Goal: Information Seeking & Learning: Find specific fact

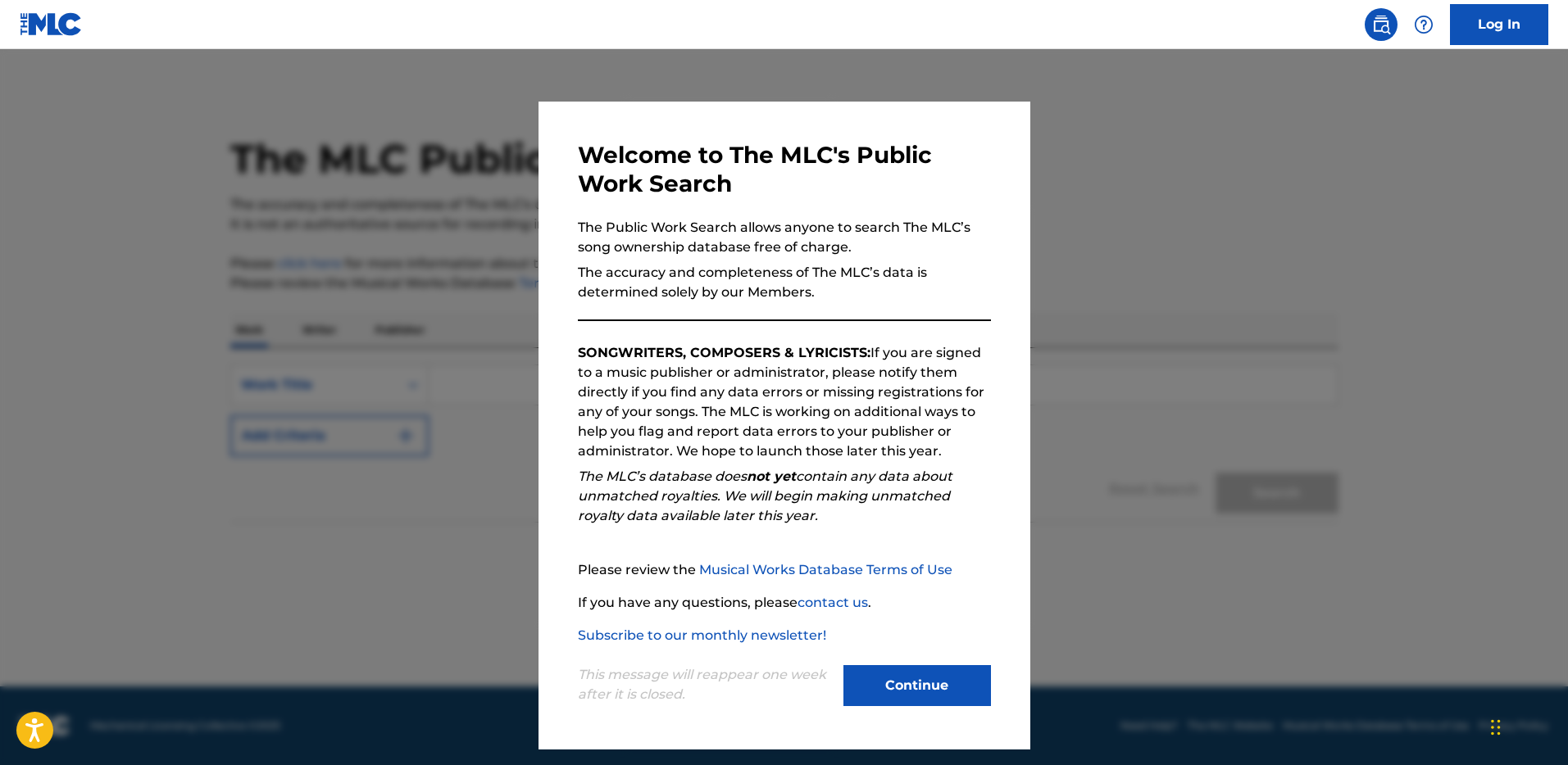
click at [931, 677] on button "Continue" at bounding box center [916, 685] width 148 height 41
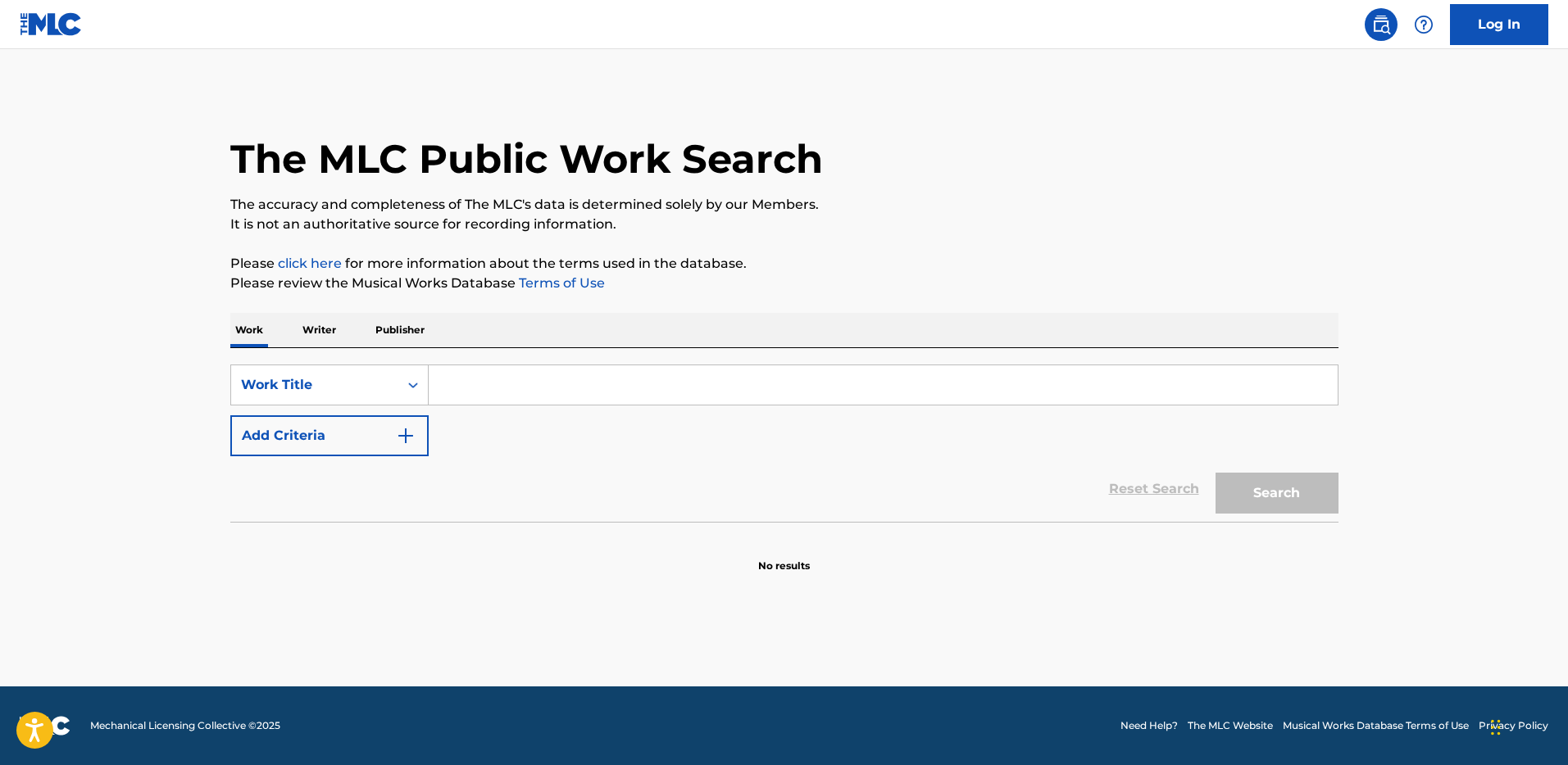
click at [508, 377] on input "Search Form" at bounding box center [882, 385] width 909 height 39
type input "Danzando en el fuego"
click at [1216, 473] on button "Search" at bounding box center [1277, 493] width 123 height 41
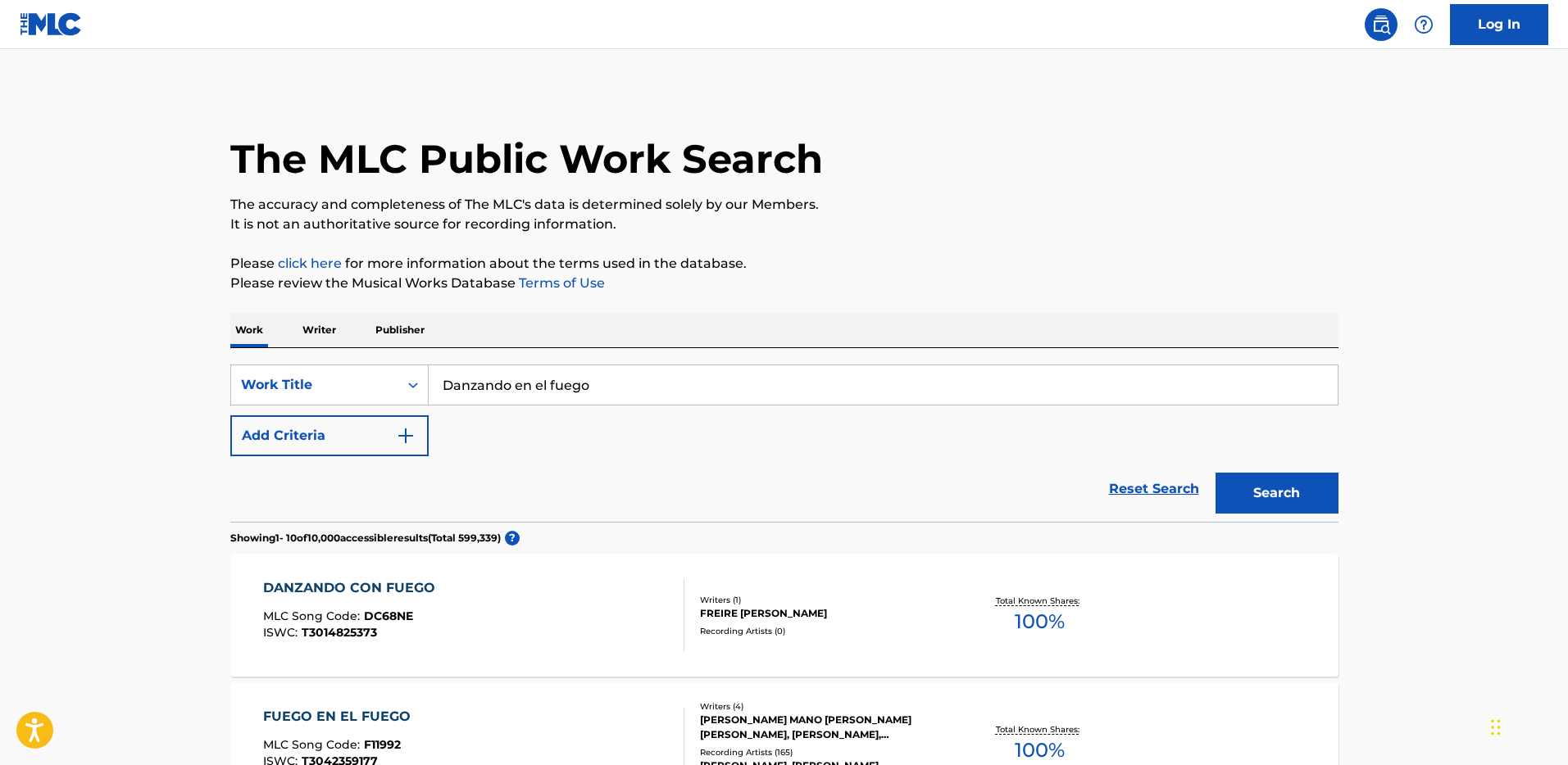
click at [417, 427] on button "Add Criteria" at bounding box center [330, 436] width 198 height 41
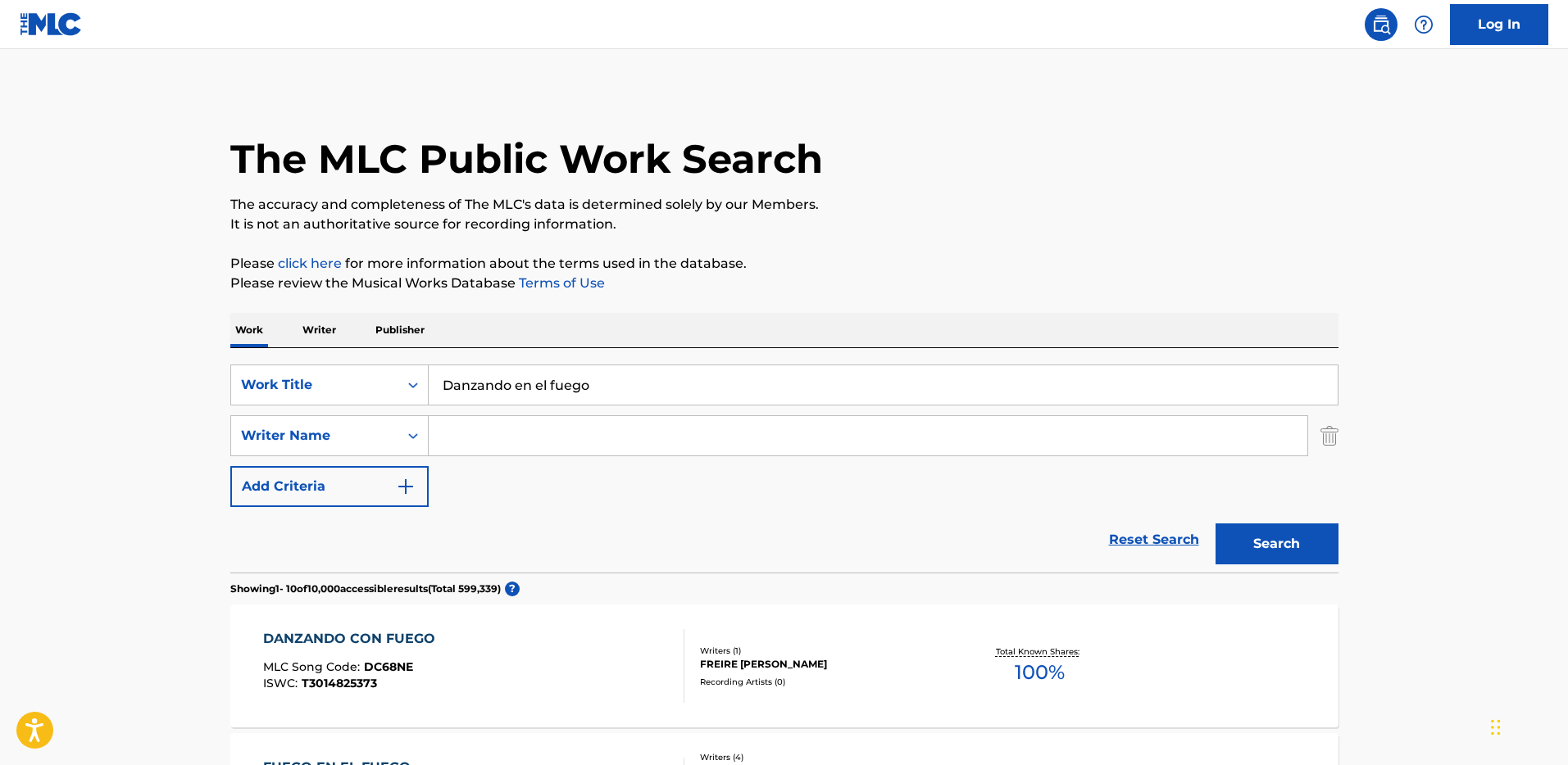
click at [462, 441] on input "Search Form" at bounding box center [867, 436] width 879 height 39
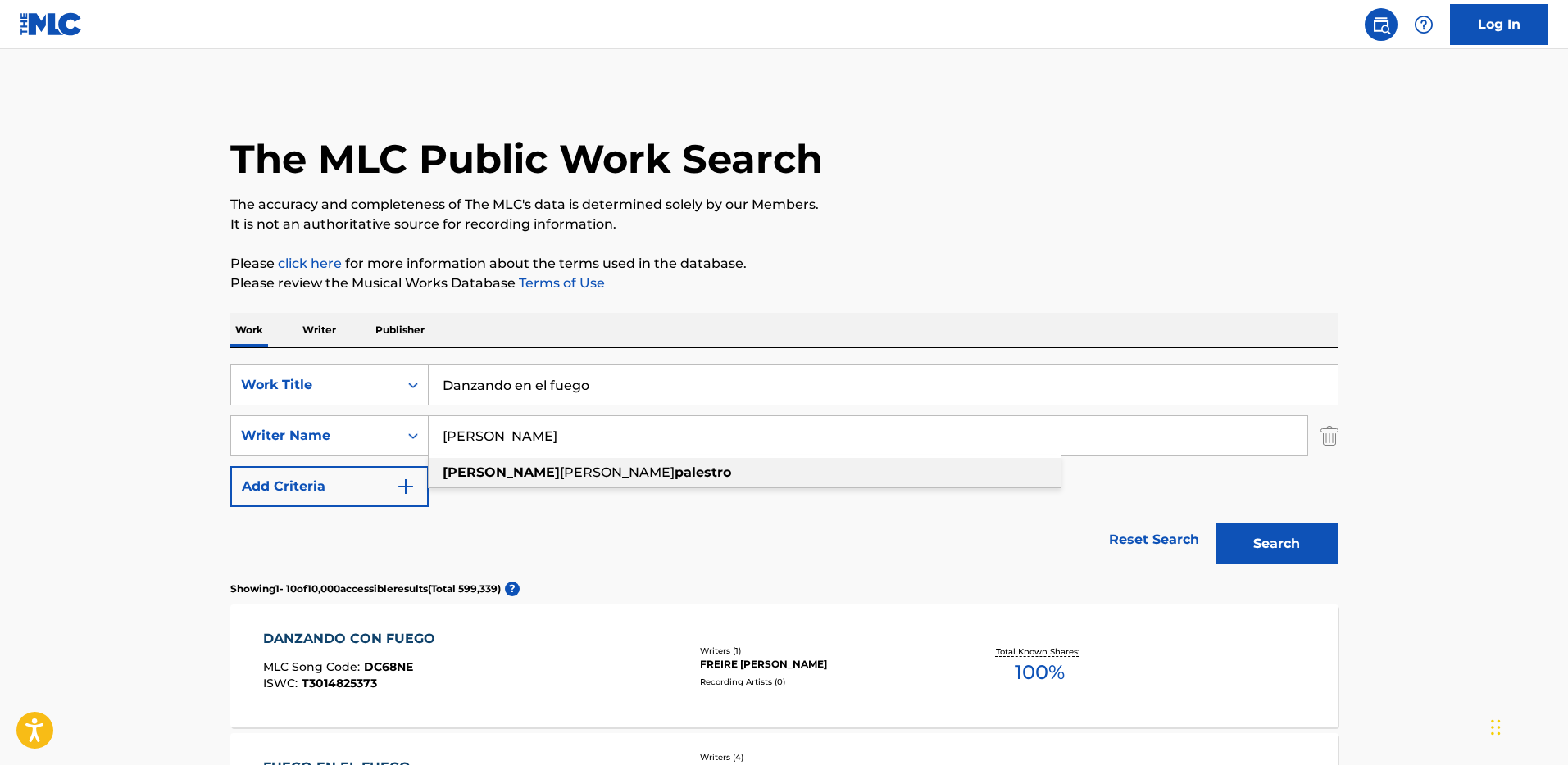
click at [753, 479] on div "fernando andres palestro" at bounding box center [744, 472] width 632 height 29
type input "fernando andres palestro"
click at [1305, 546] on button "Search" at bounding box center [1277, 544] width 123 height 41
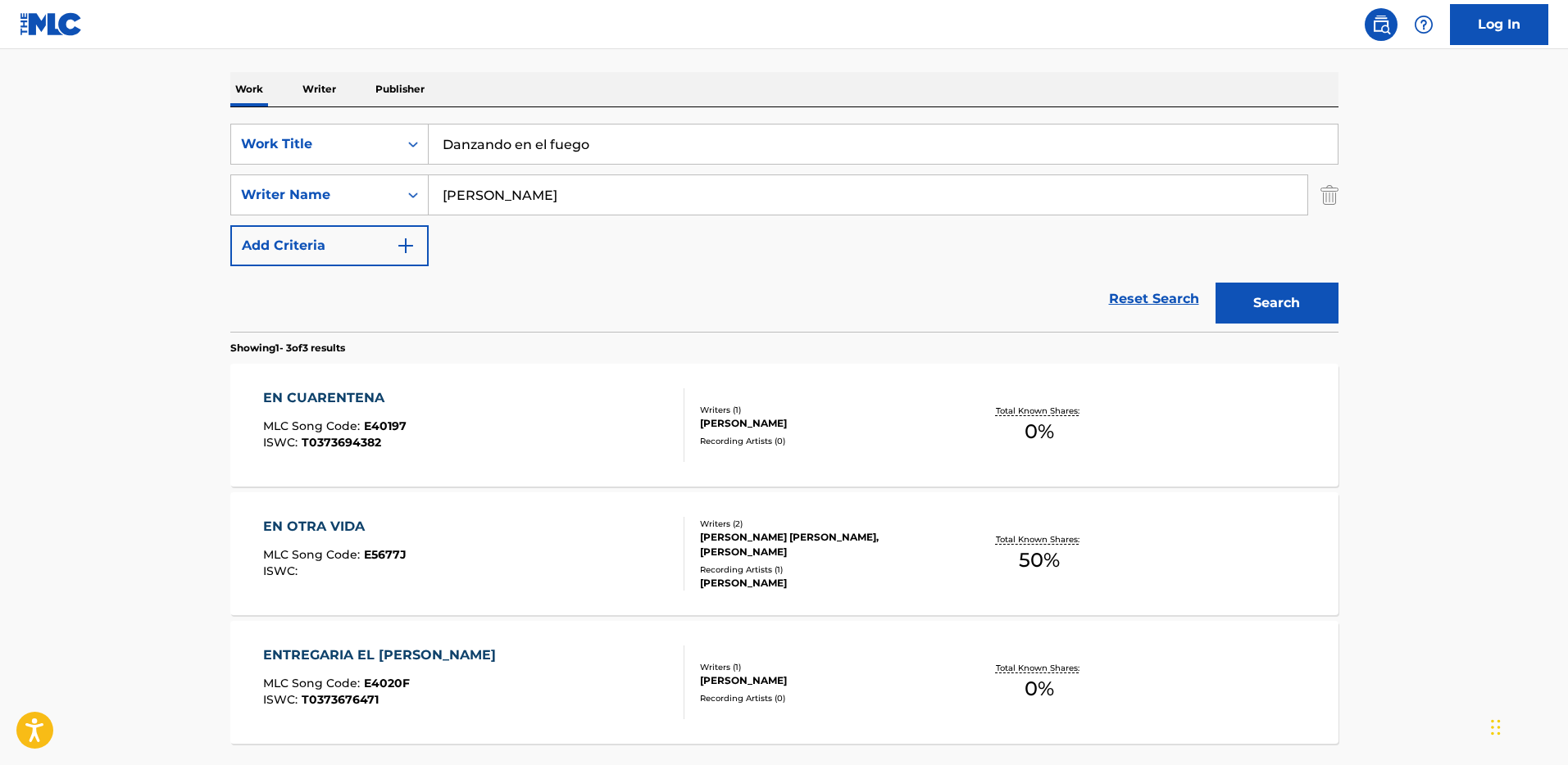
scroll to position [383, 0]
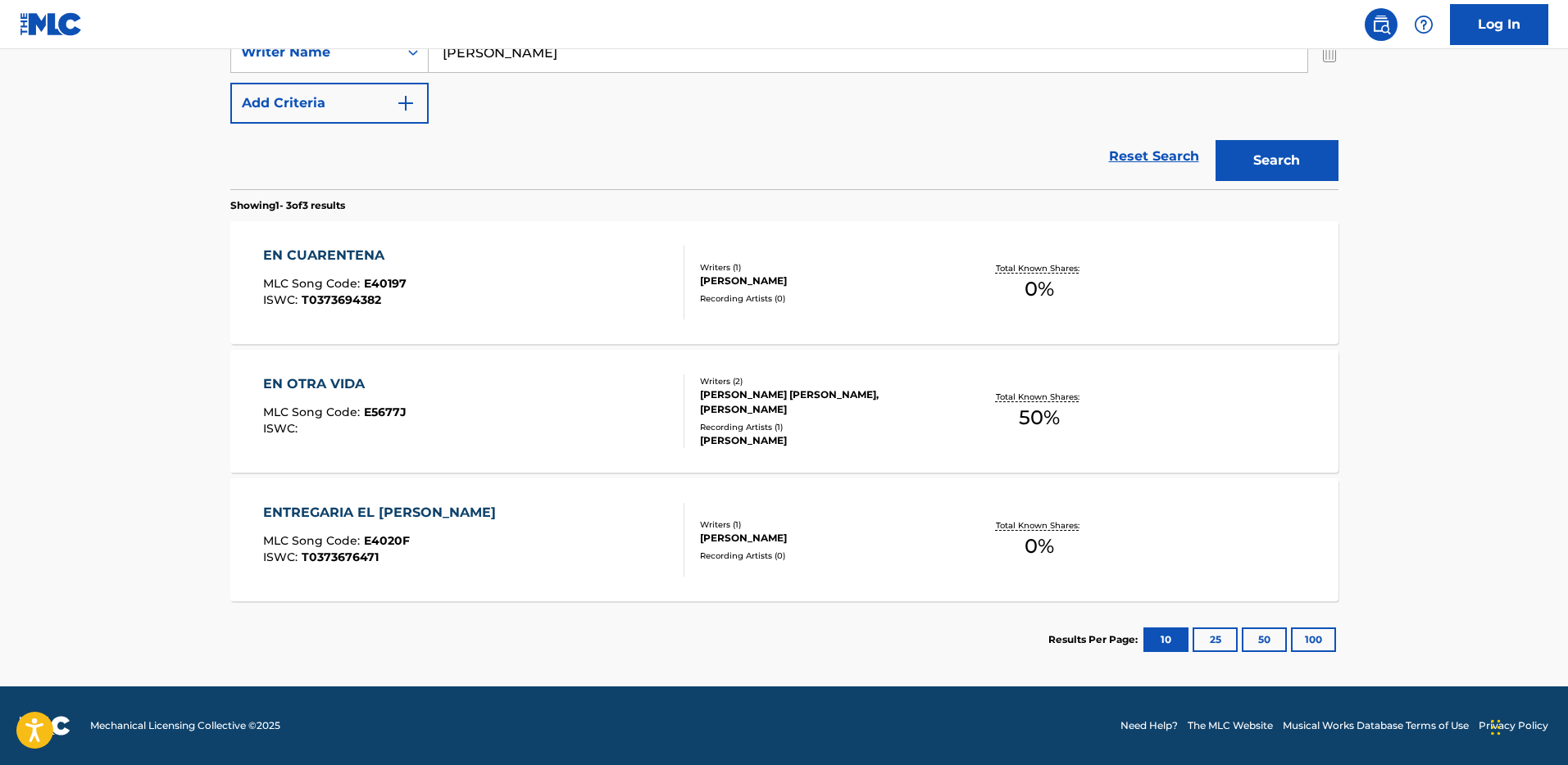
click at [808, 266] on div "Writers ( 1 )" at bounding box center [823, 267] width 248 height 13
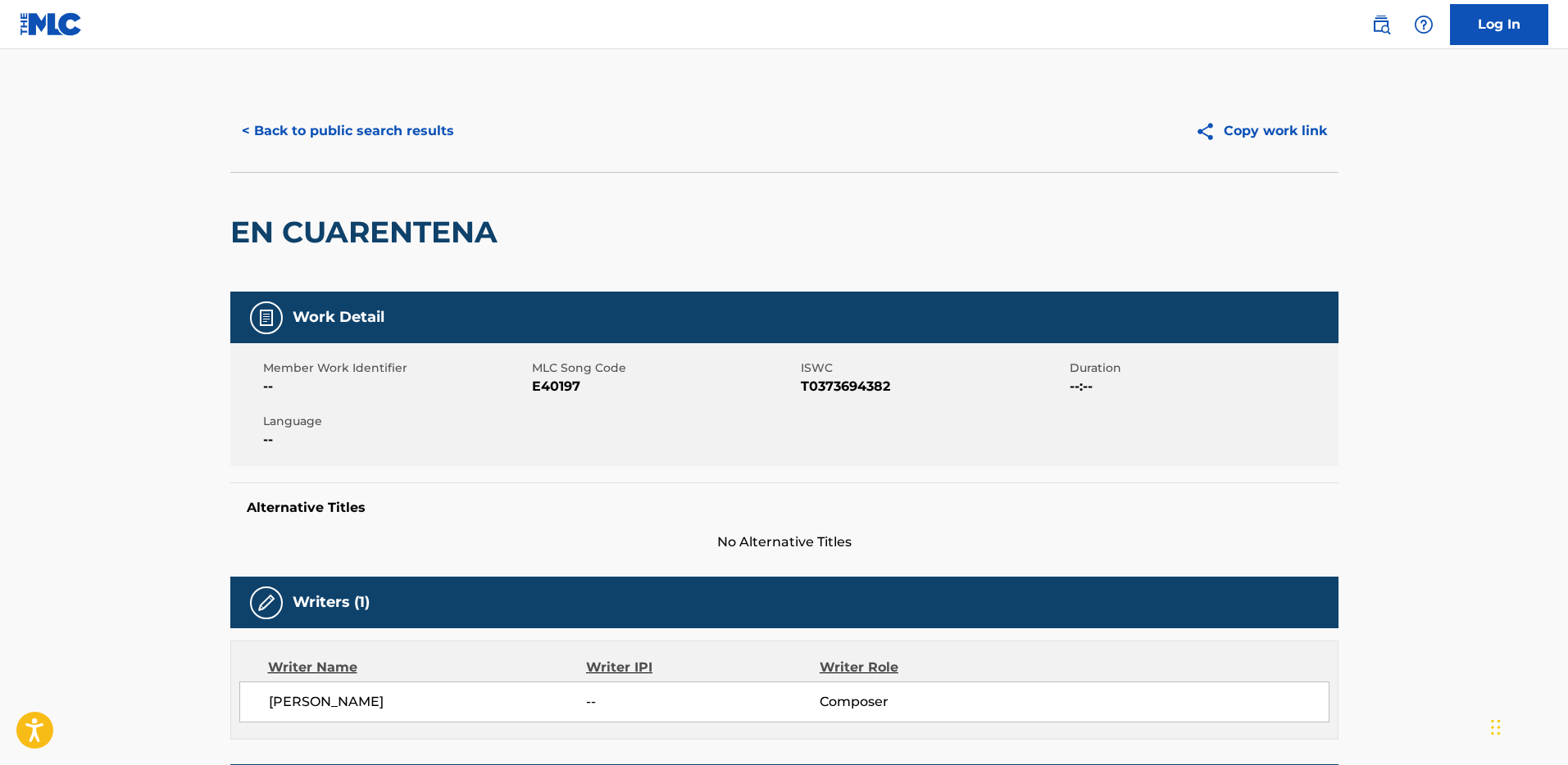
click at [333, 130] on button "< Back to public search results" at bounding box center [348, 131] width 235 height 41
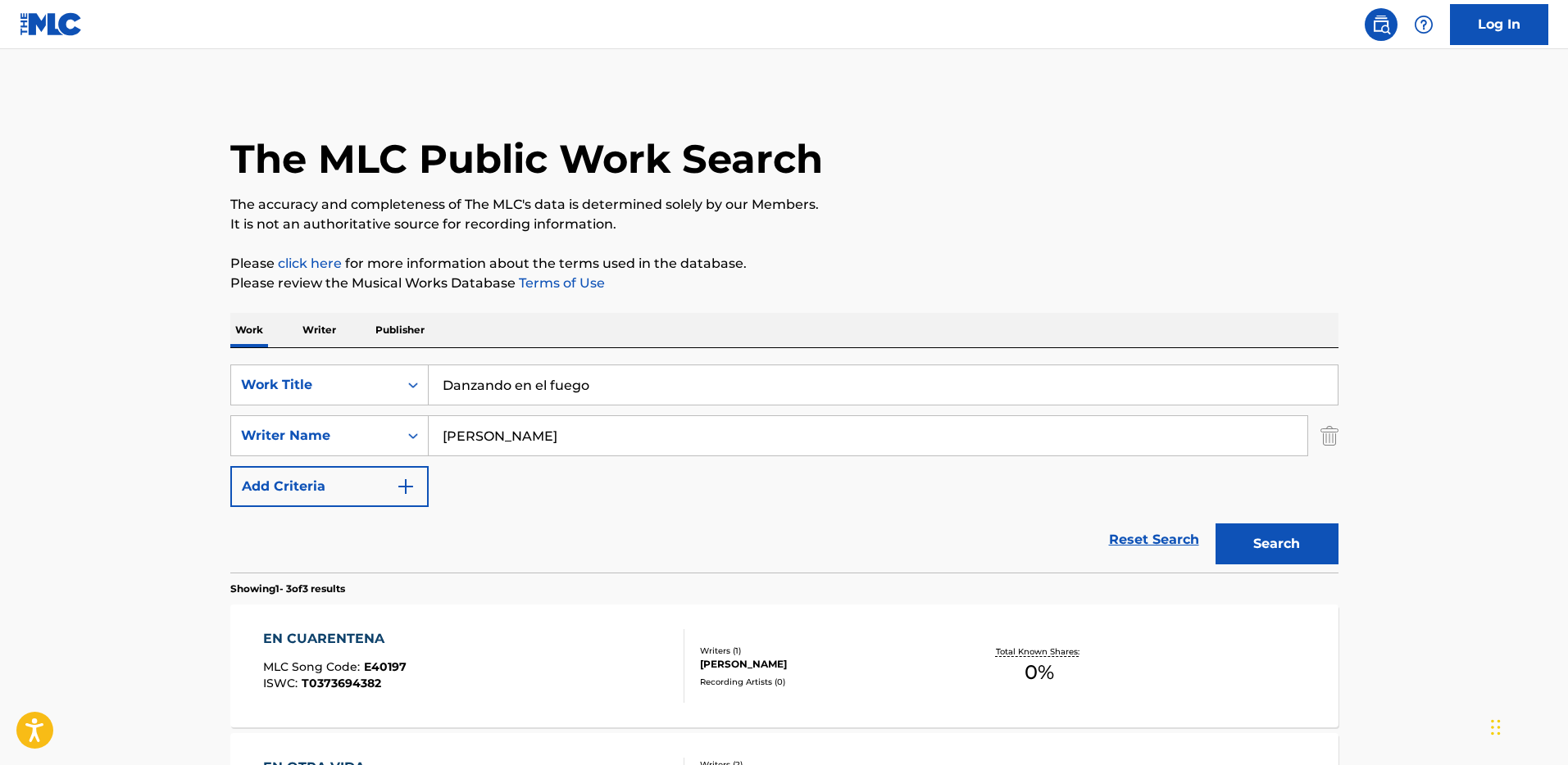
scroll to position [290, 0]
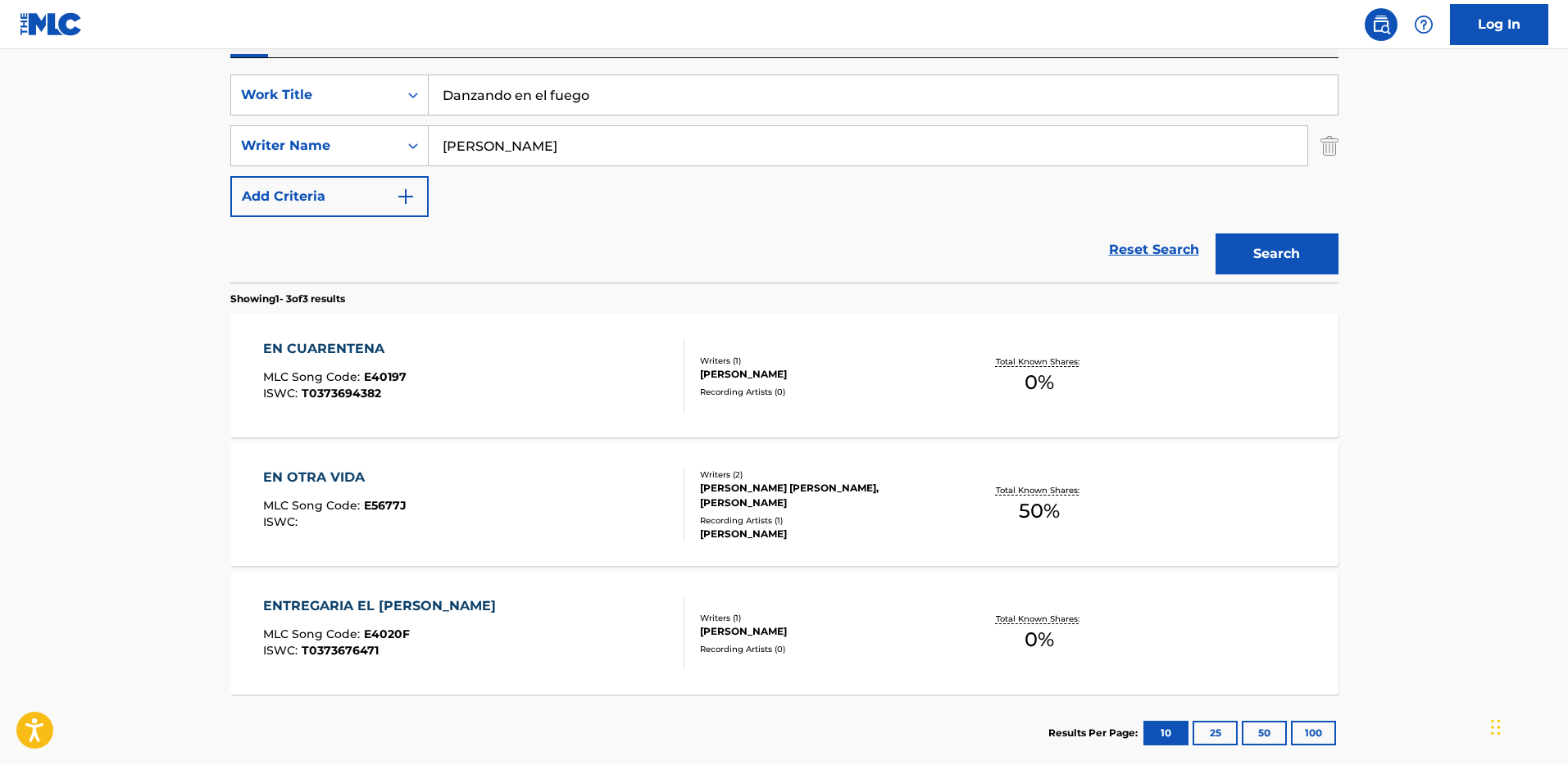
click at [895, 464] on div "EN OTRA VIDA MLC Song Code : E5677J ISWC : Writers ( 2 ) SANDRO JAVIER PUENTE, …" at bounding box center [785, 505] width 1109 height 123
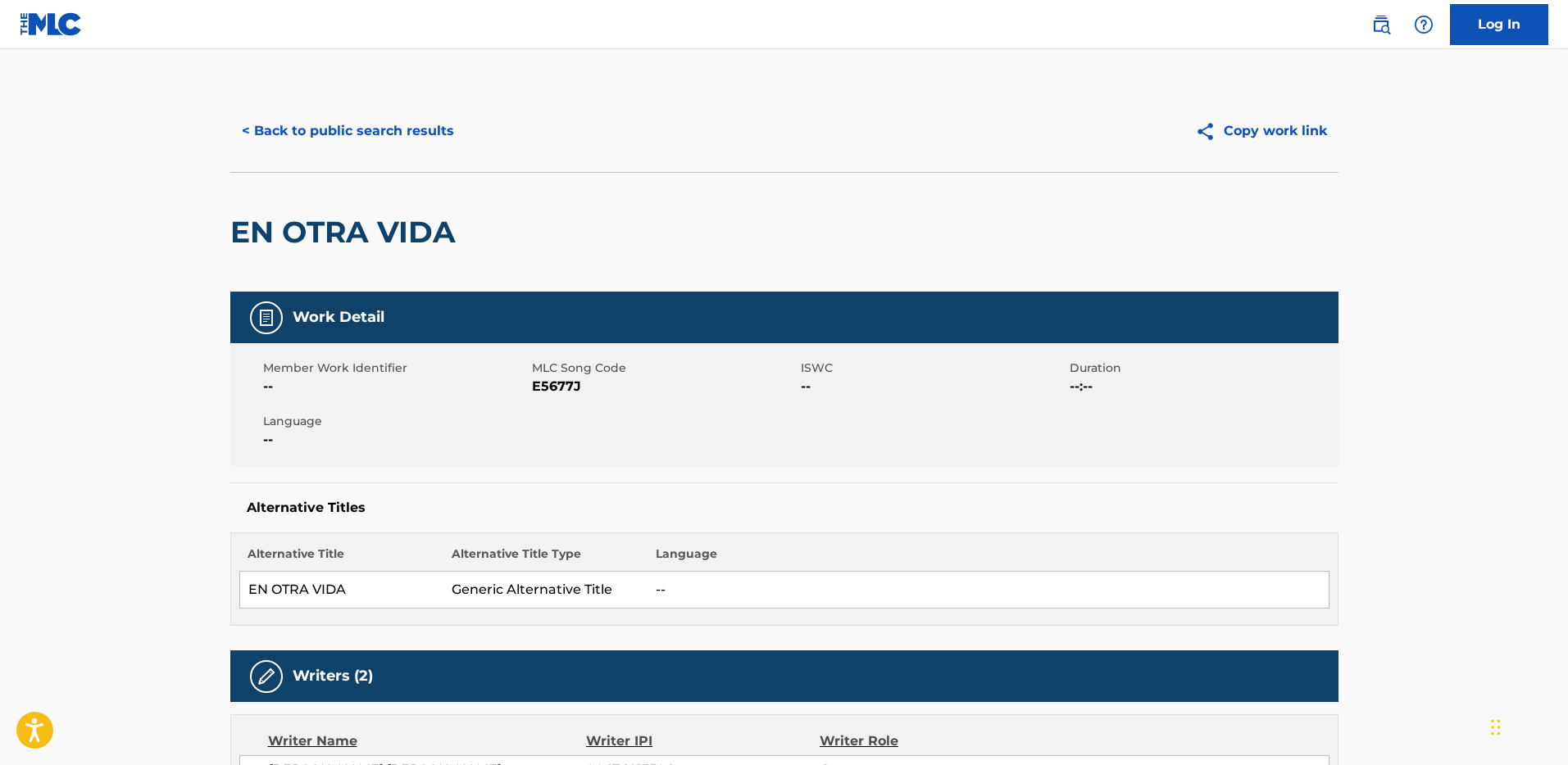
click at [319, 130] on button "< Back to public search results" at bounding box center [348, 131] width 235 height 41
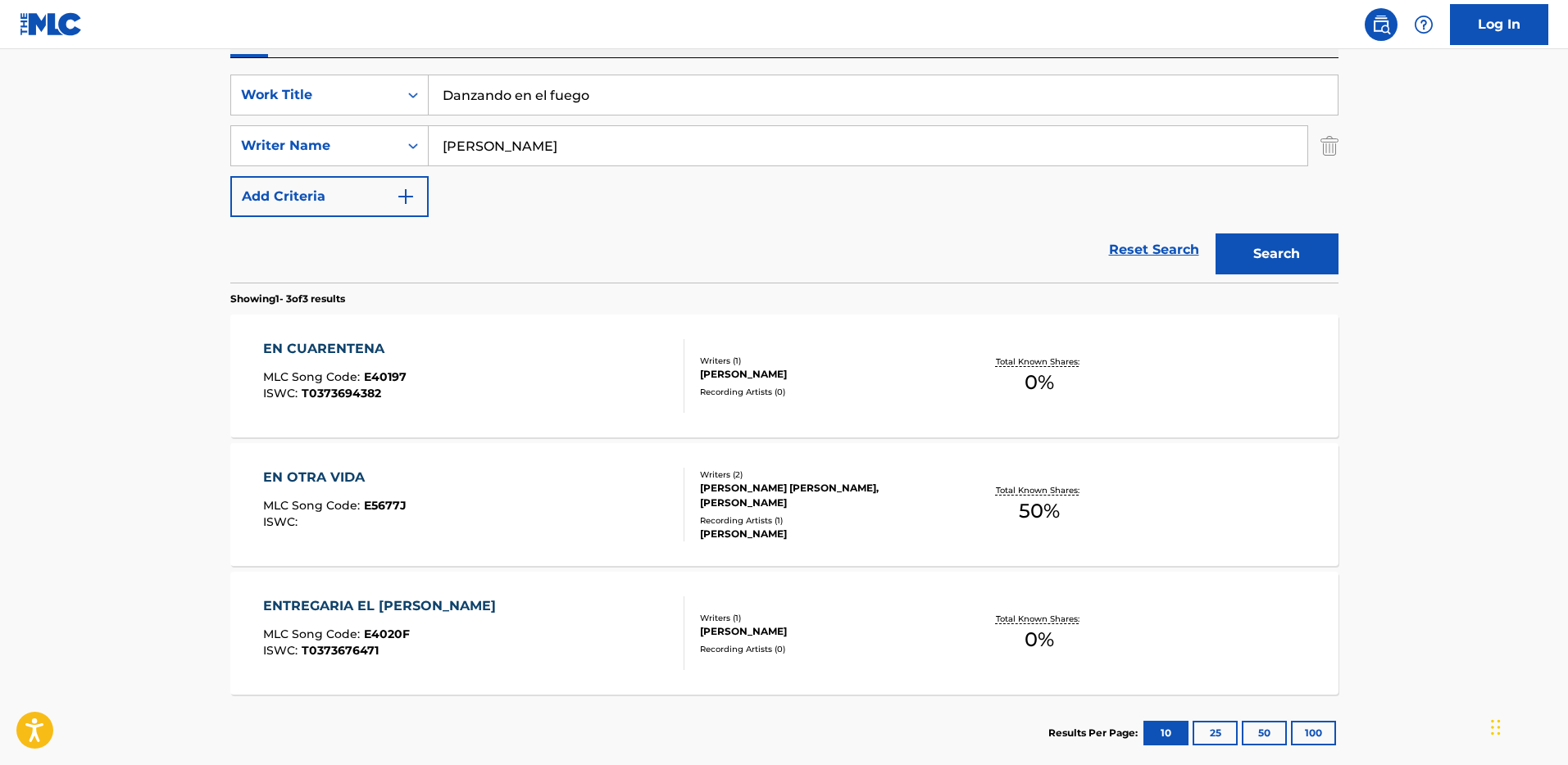
scroll to position [383, 0]
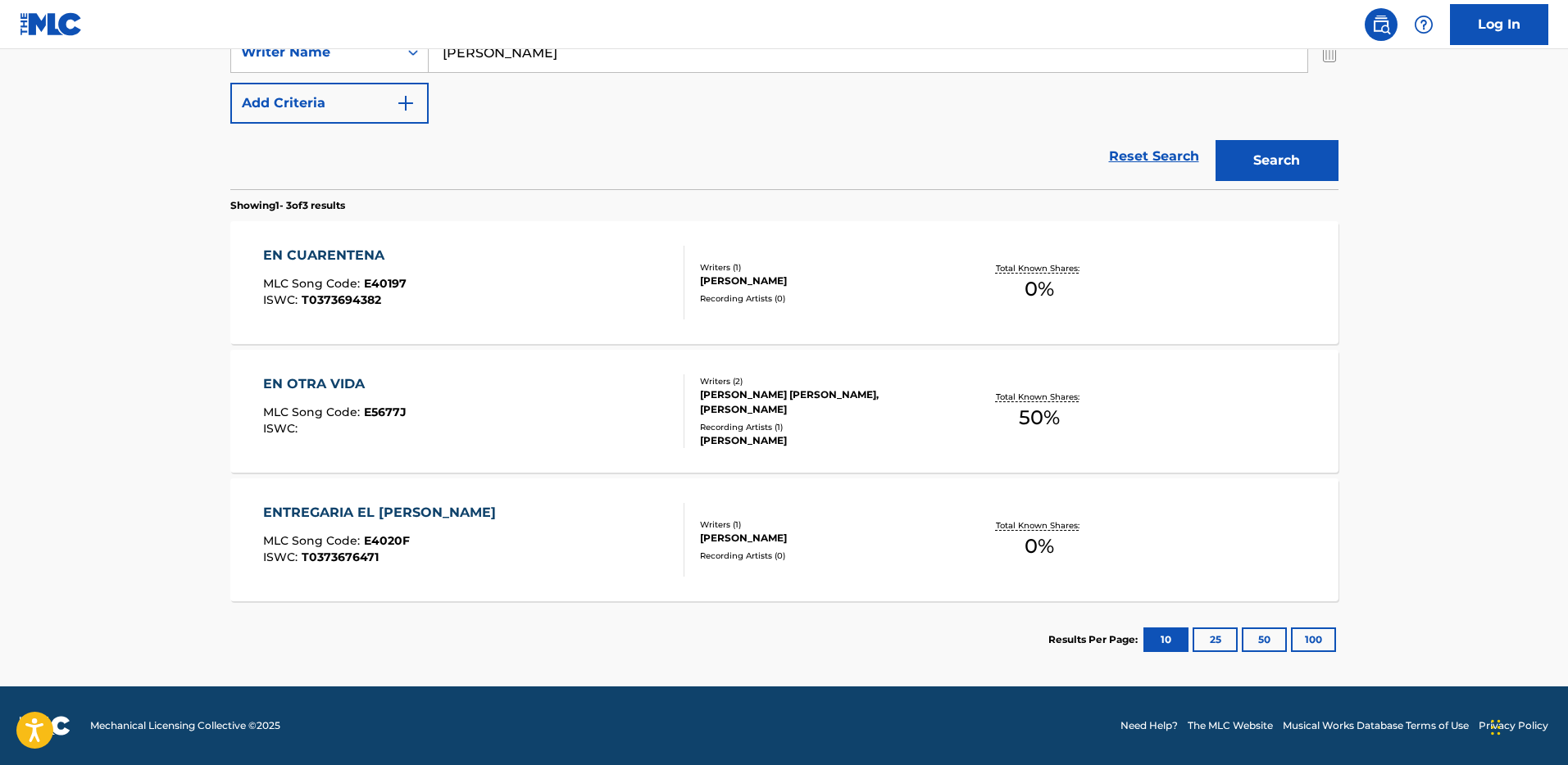
click at [1218, 644] on button "25" at bounding box center [1215, 640] width 45 height 25
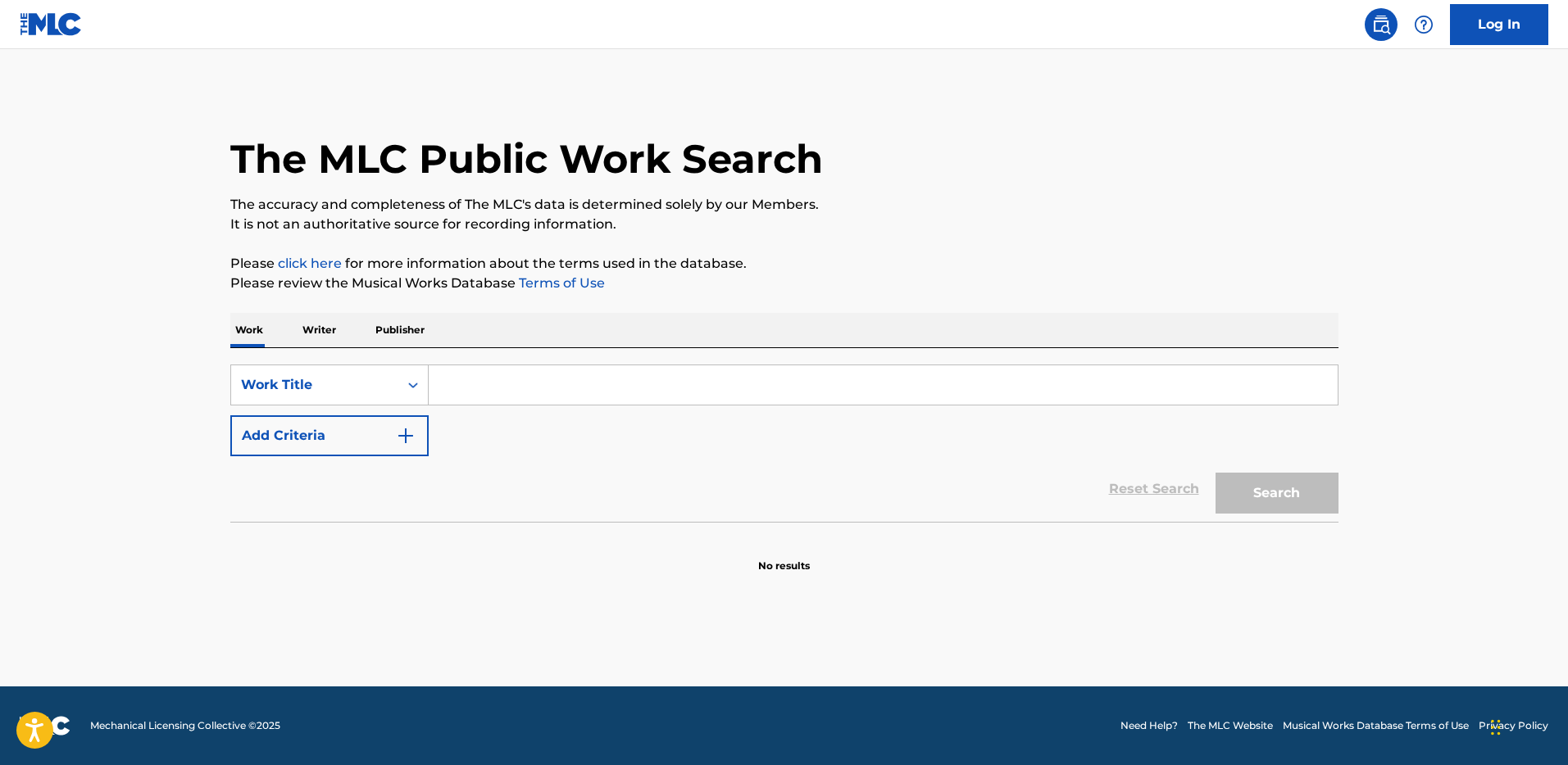
click at [547, 391] on input "Search Form" at bounding box center [882, 385] width 909 height 39
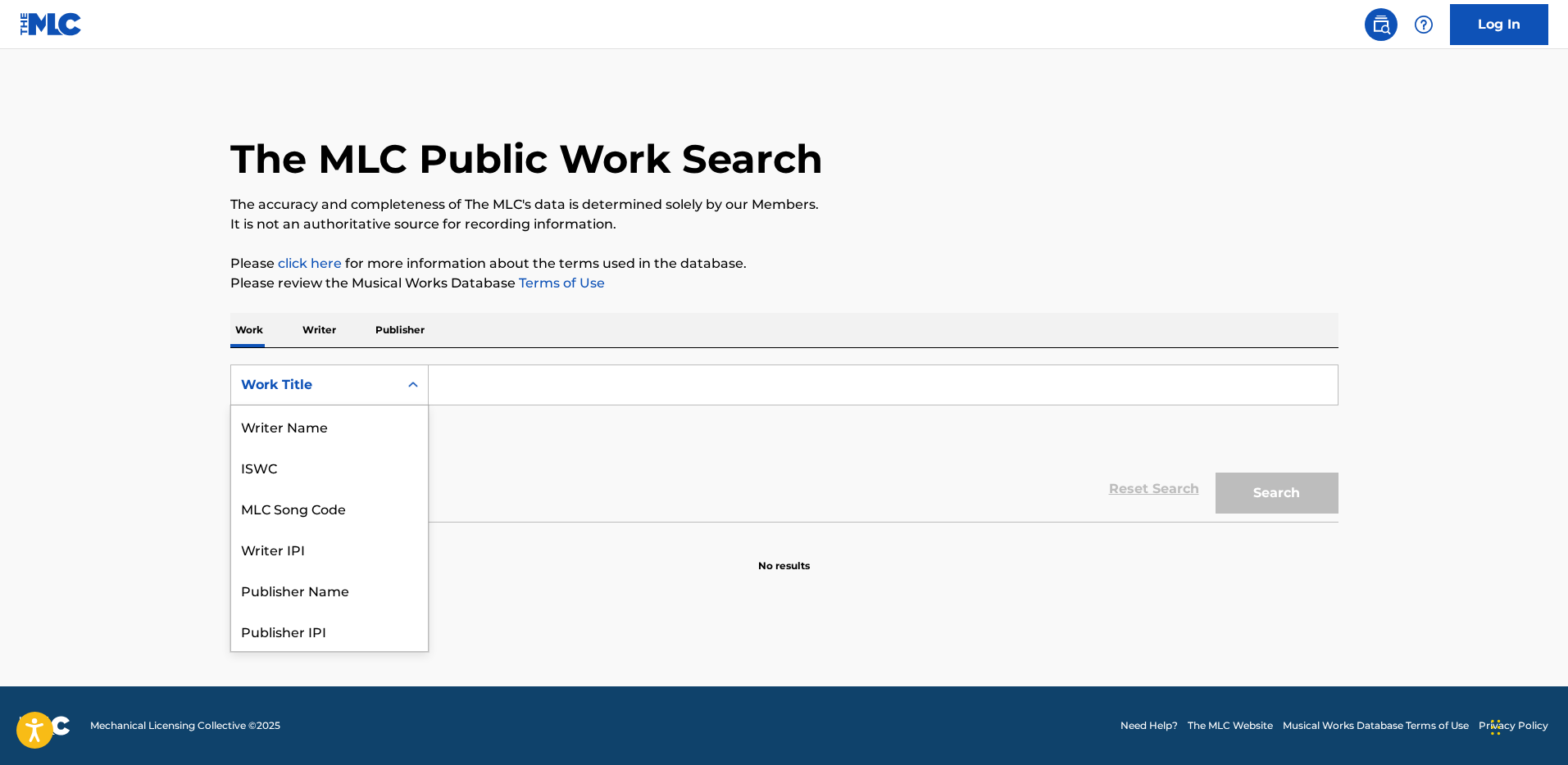
click at [380, 390] on div "Work Title" at bounding box center [315, 385] width 148 height 20
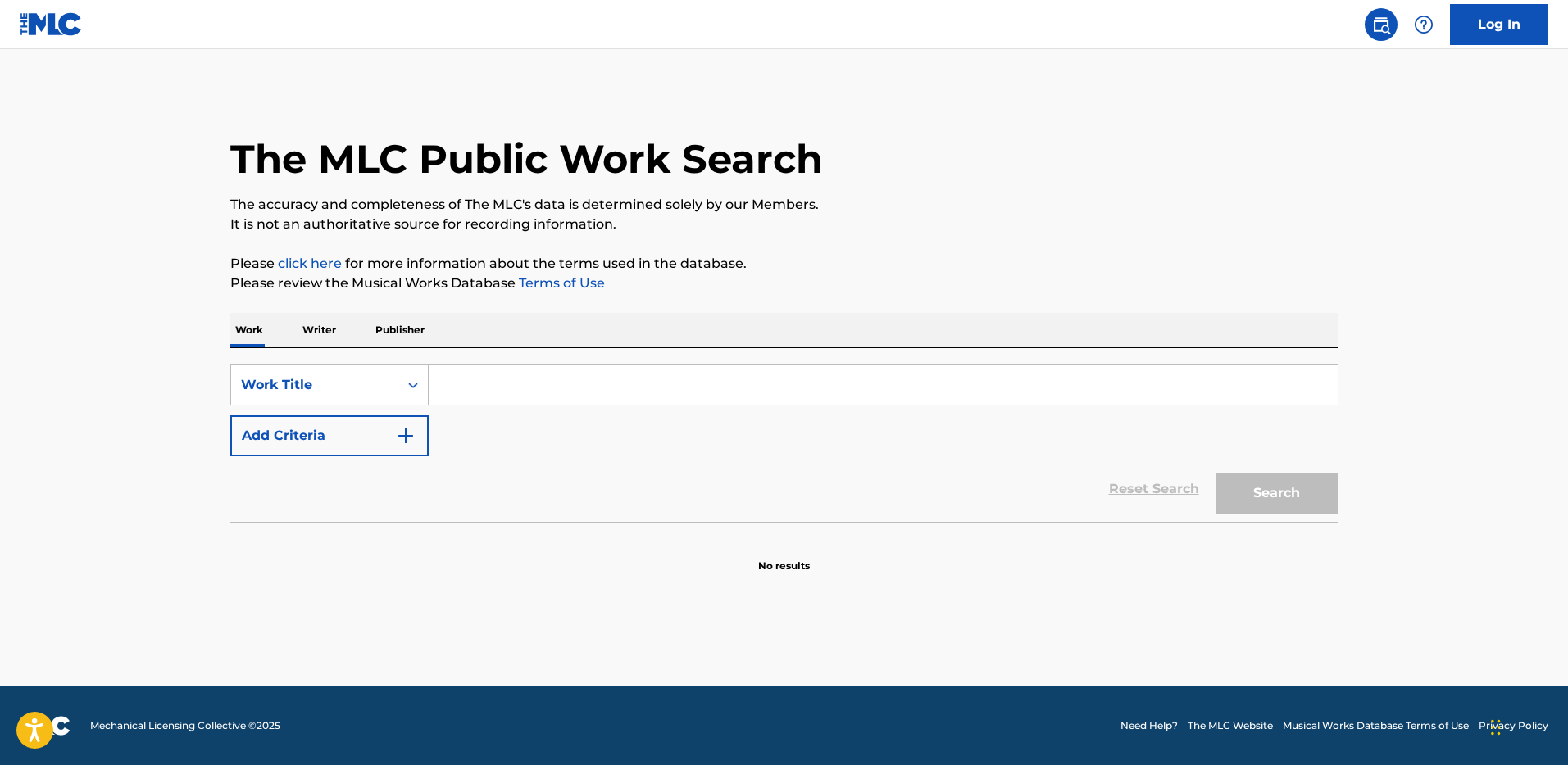
click at [456, 382] on input "Search Form" at bounding box center [882, 385] width 909 height 39
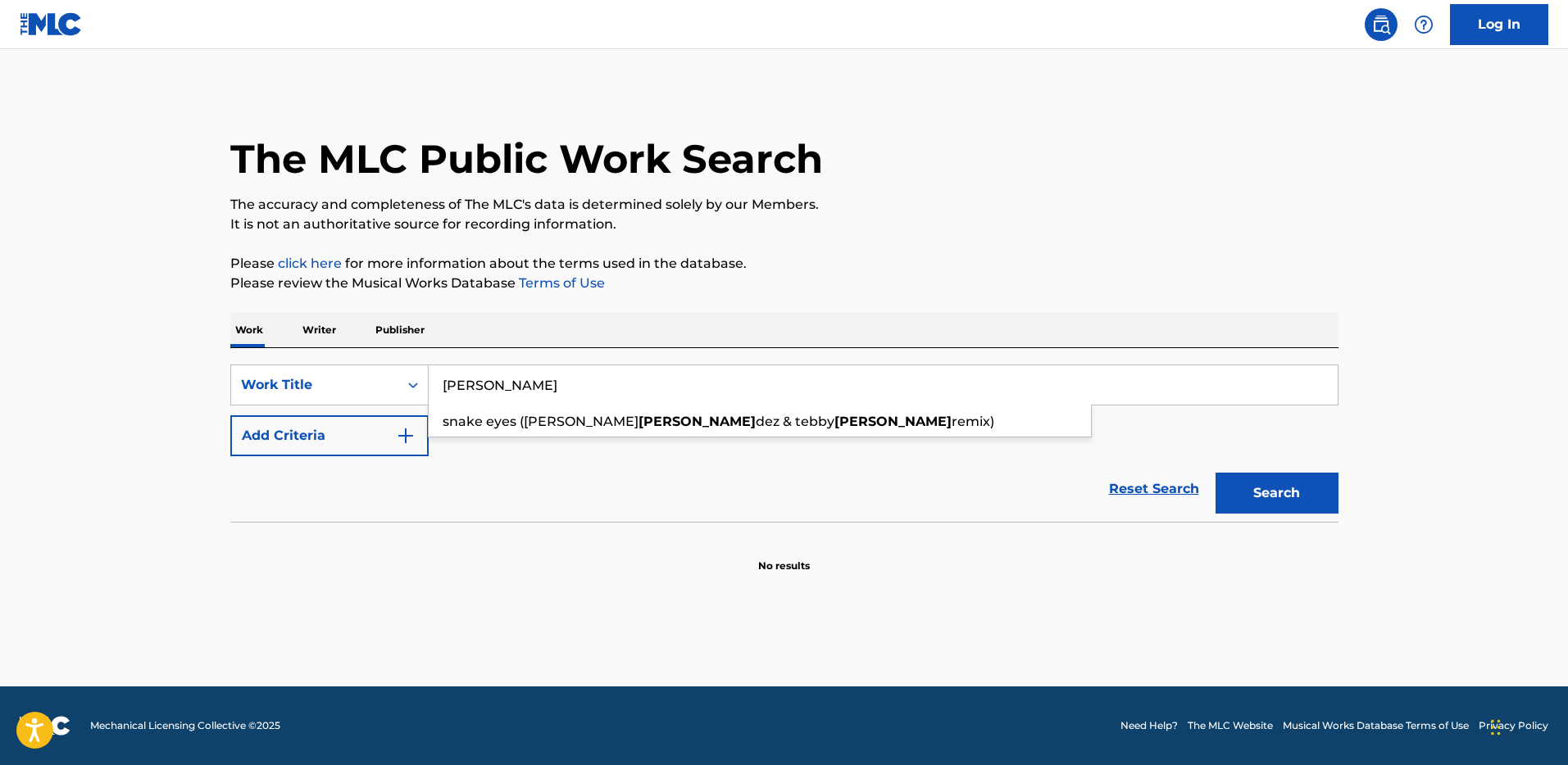
click at [502, 390] on input "Hernan Gonzalez" at bounding box center [882, 385] width 909 height 39
type input "Hernan Gonzalez"
click at [299, 438] on button "Add Criteria" at bounding box center [330, 436] width 198 height 41
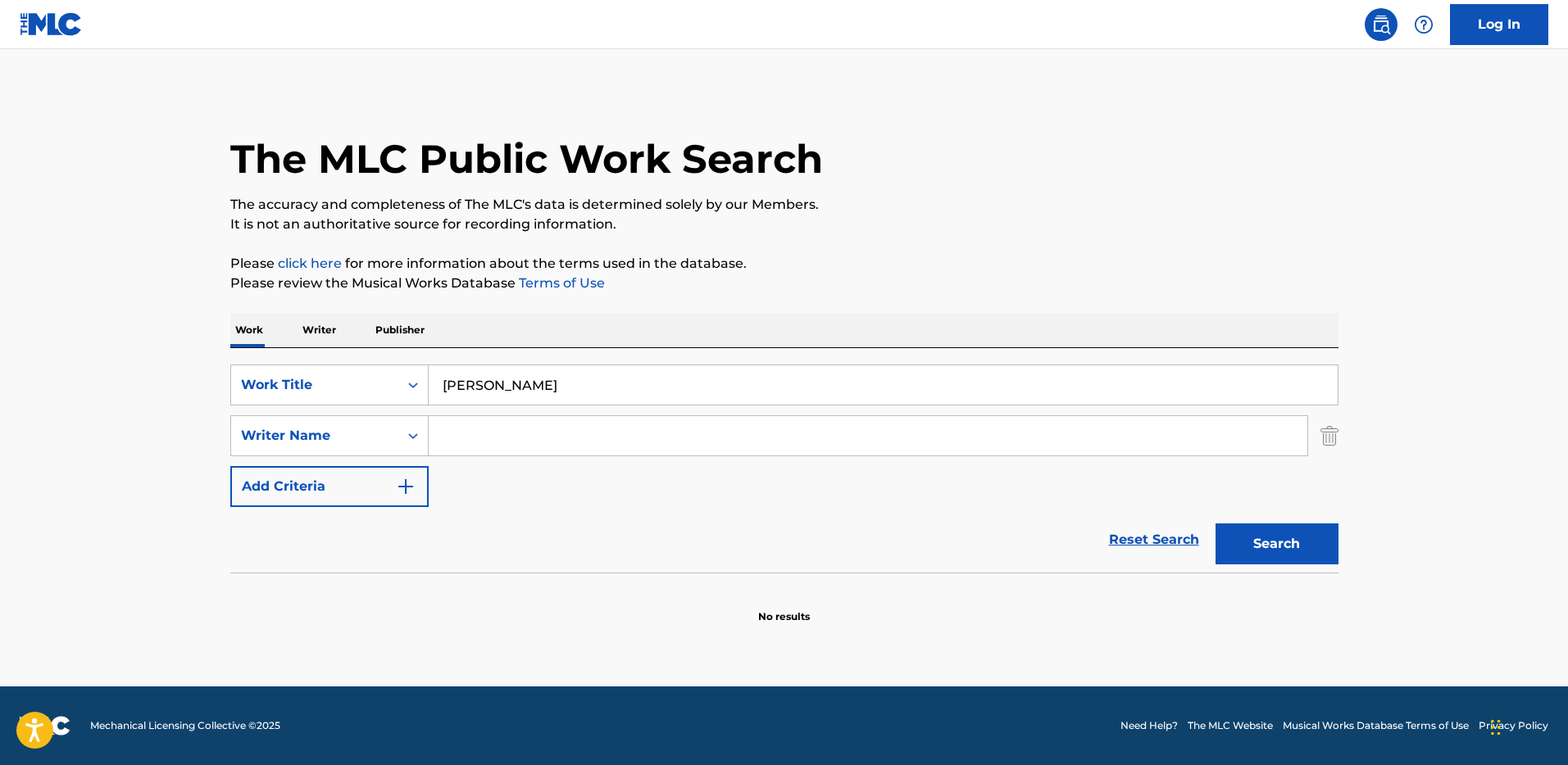
click at [481, 445] on input "Search Form" at bounding box center [867, 436] width 879 height 39
type input "Velaloca"
click at [1216, 524] on button "Search" at bounding box center [1277, 544] width 123 height 41
click at [1303, 536] on button "Search" at bounding box center [1277, 544] width 123 height 41
click at [630, 380] on input "Hernan Gonzalez" at bounding box center [882, 385] width 909 height 39
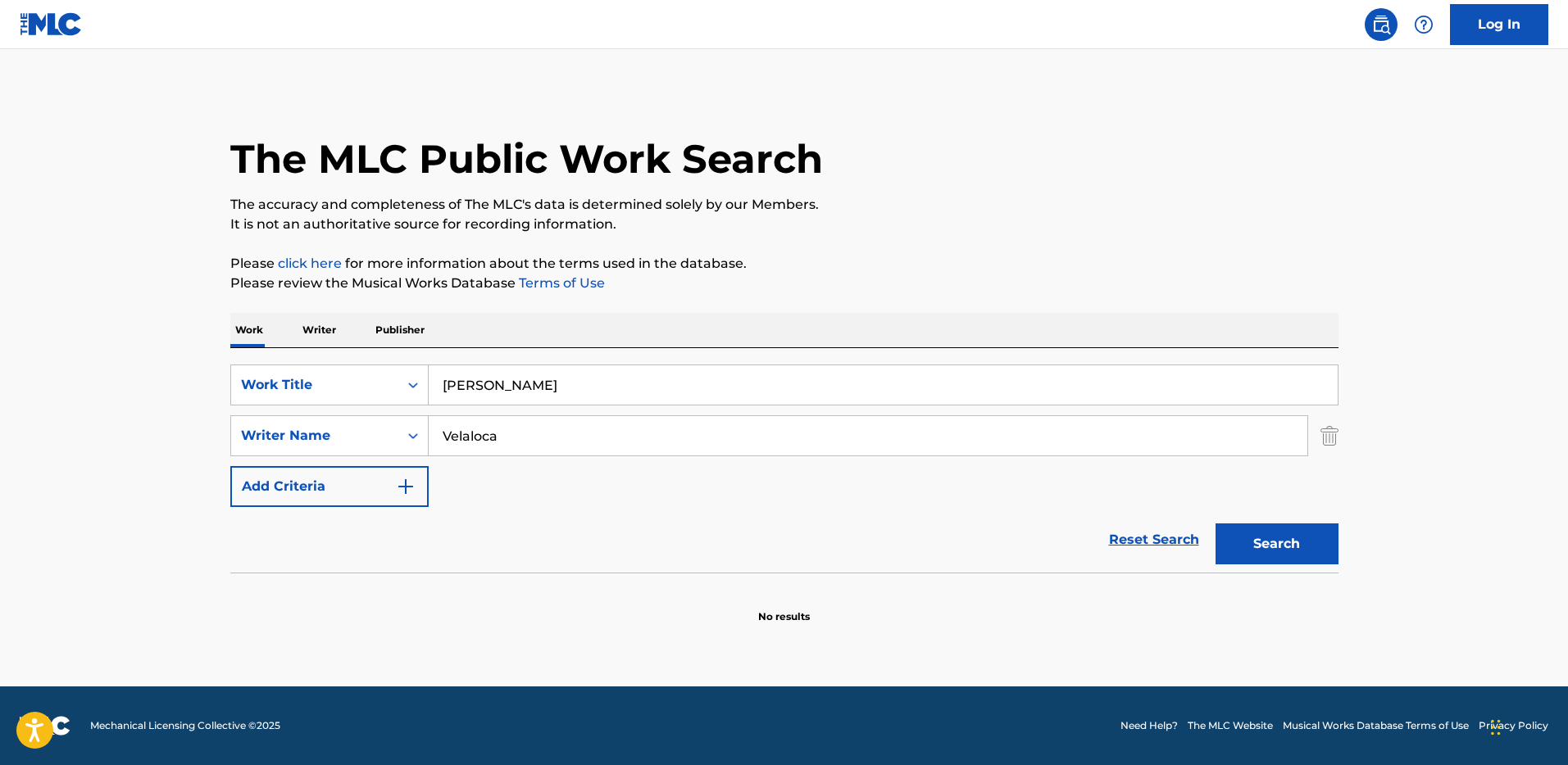
click at [630, 380] on input "Hernan Gonzalez" at bounding box center [882, 385] width 909 height 39
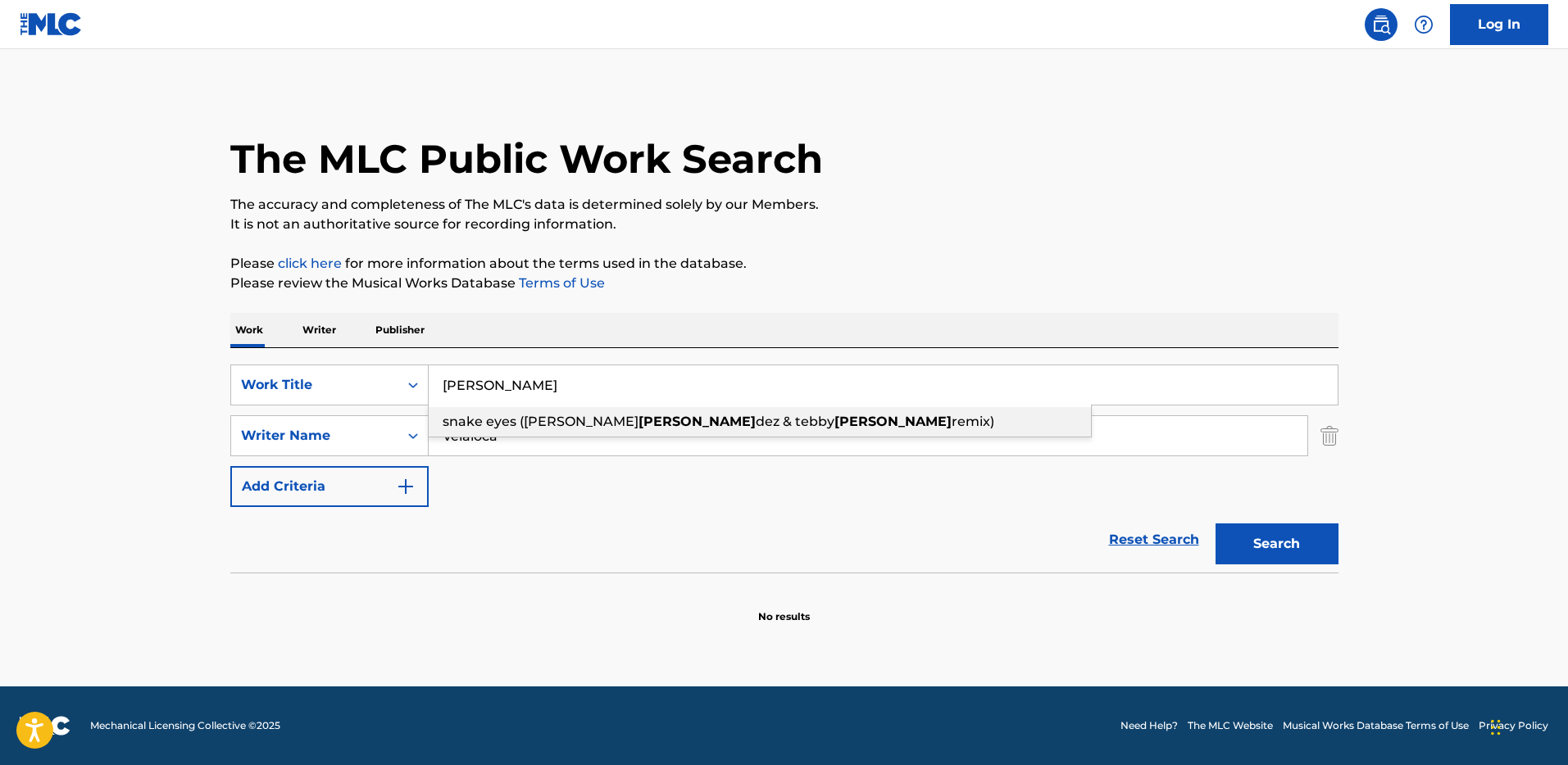
click at [663, 430] on div "snake eyes (alberto hernan dez & tebby gonzalez remix)" at bounding box center [759, 422] width 662 height 29
type input "snake eyes (alberto hernandez & tebby gonzalez remix)"
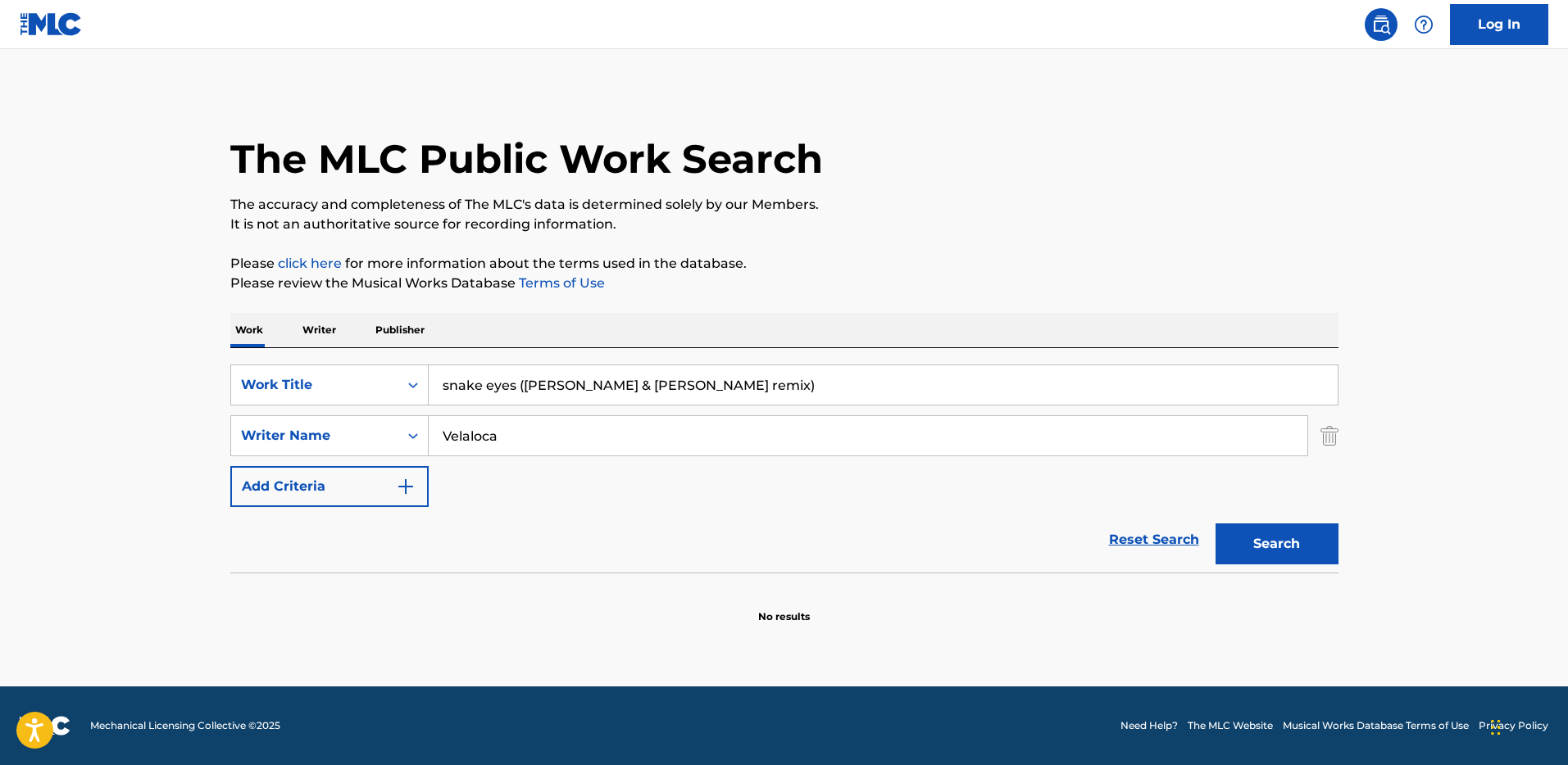
click at [1242, 534] on button "Search" at bounding box center [1277, 544] width 123 height 41
